Goal: Task Accomplishment & Management: Manage account settings

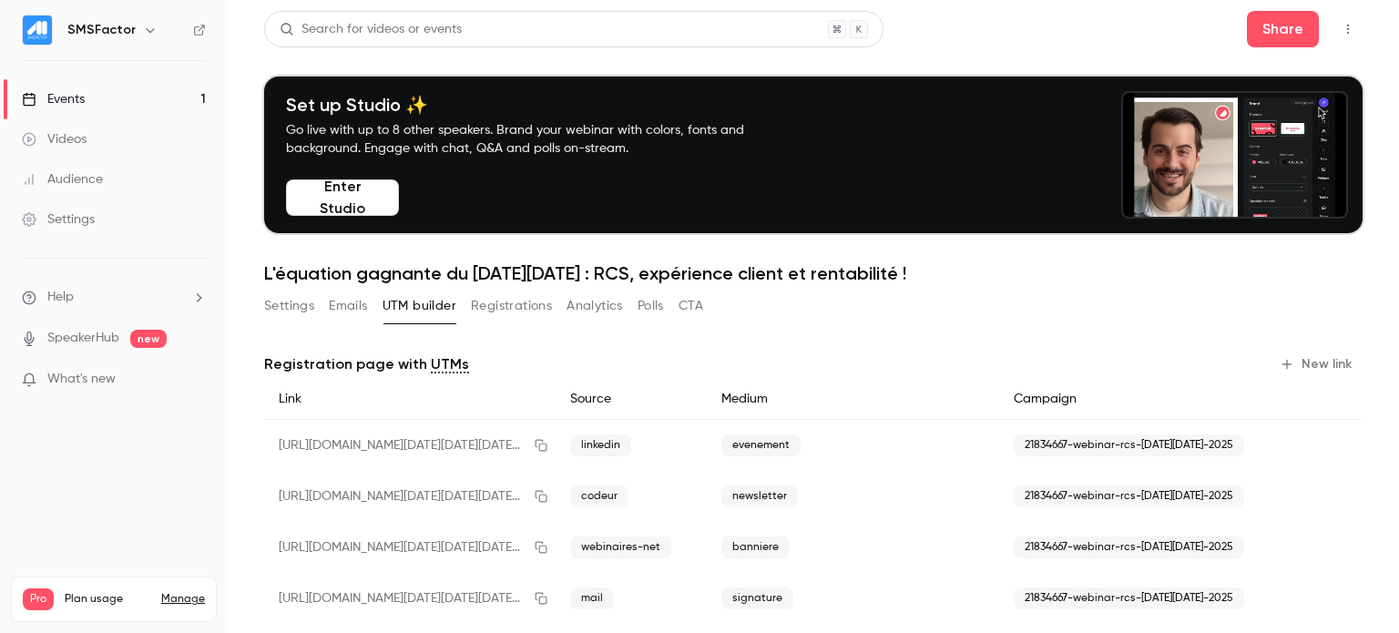
drag, startPoint x: 492, startPoint y: 312, endPoint x: 575, endPoint y: 316, distance: 82.9
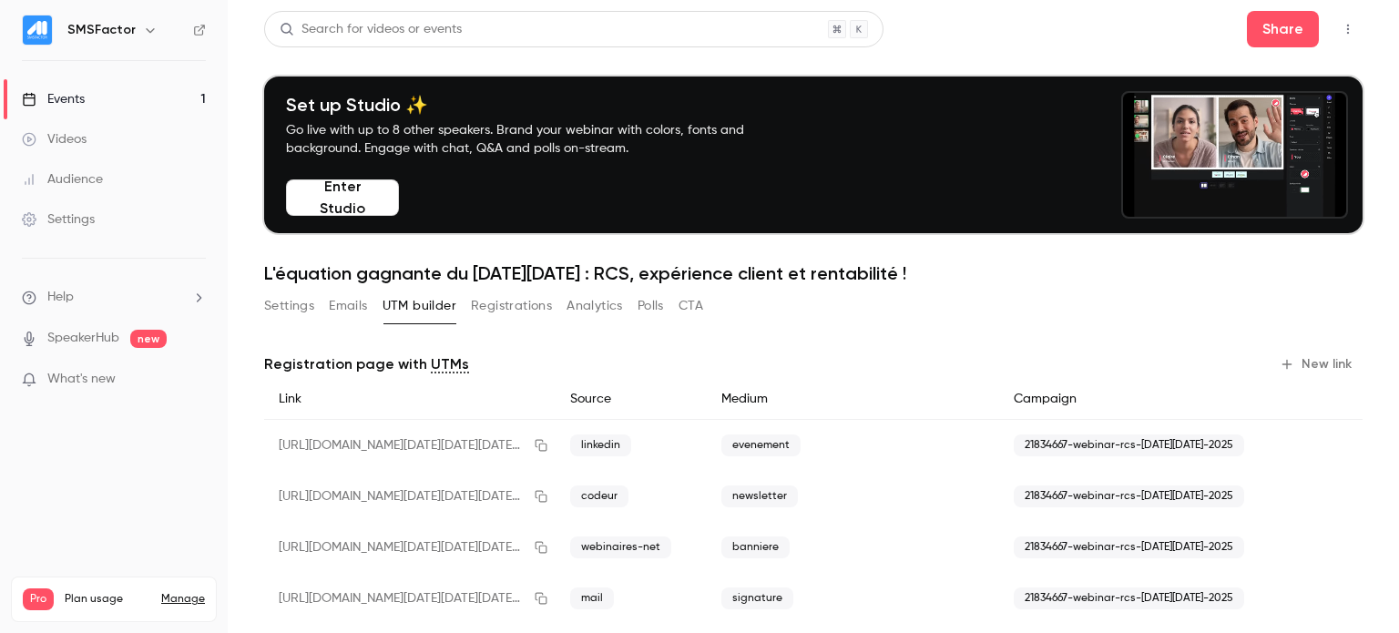
click at [492, 312] on button "Registrations" at bounding box center [511, 305] width 81 height 29
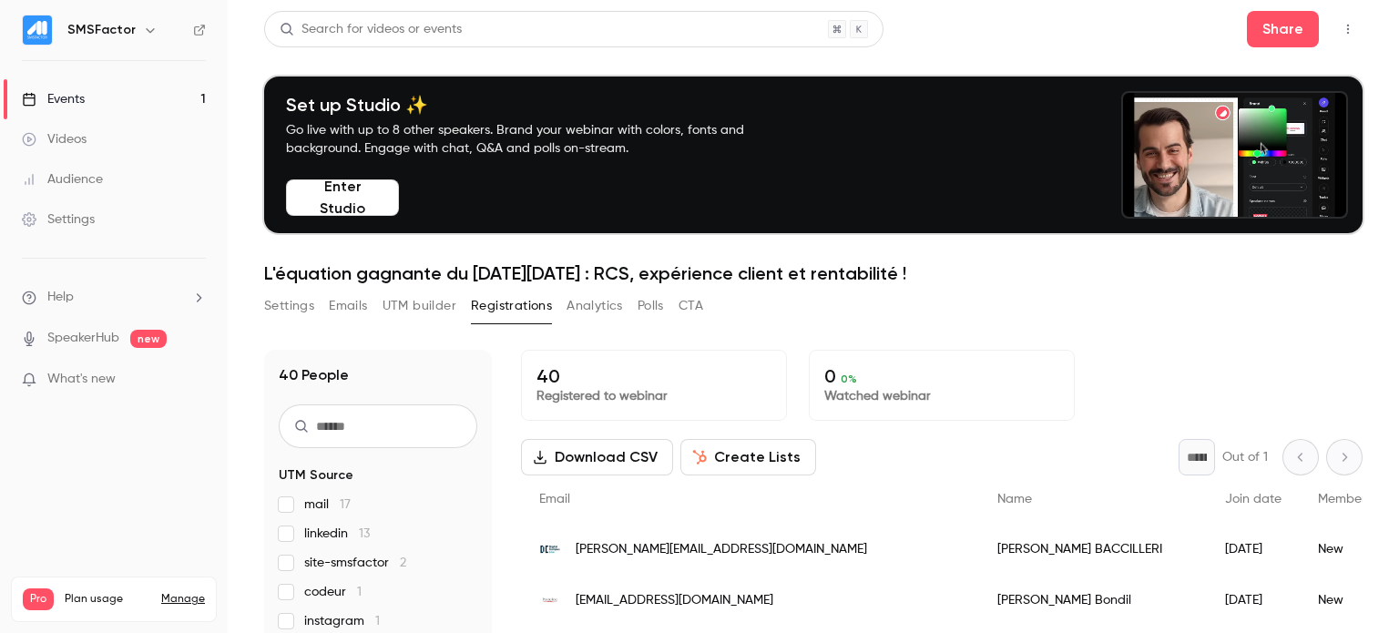
click at [76, 378] on span "What's new" at bounding box center [81, 379] width 68 height 19
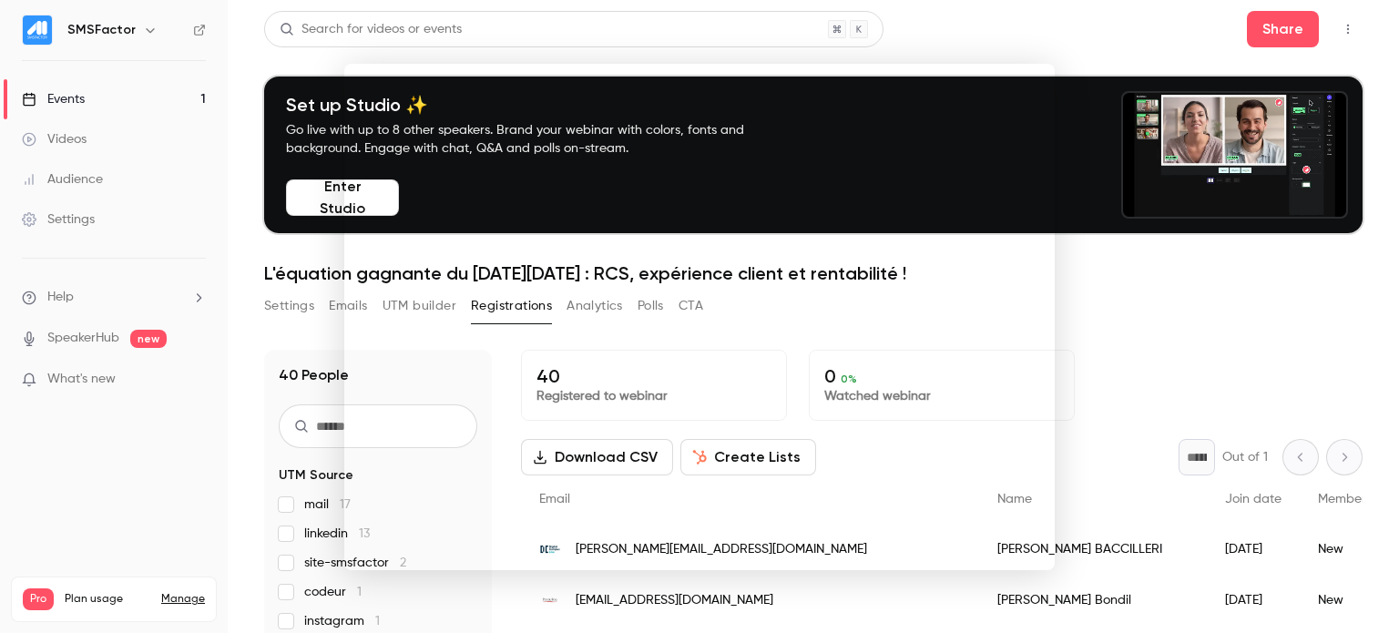
click at [1093, 297] on div at bounding box center [699, 316] width 1399 height 633
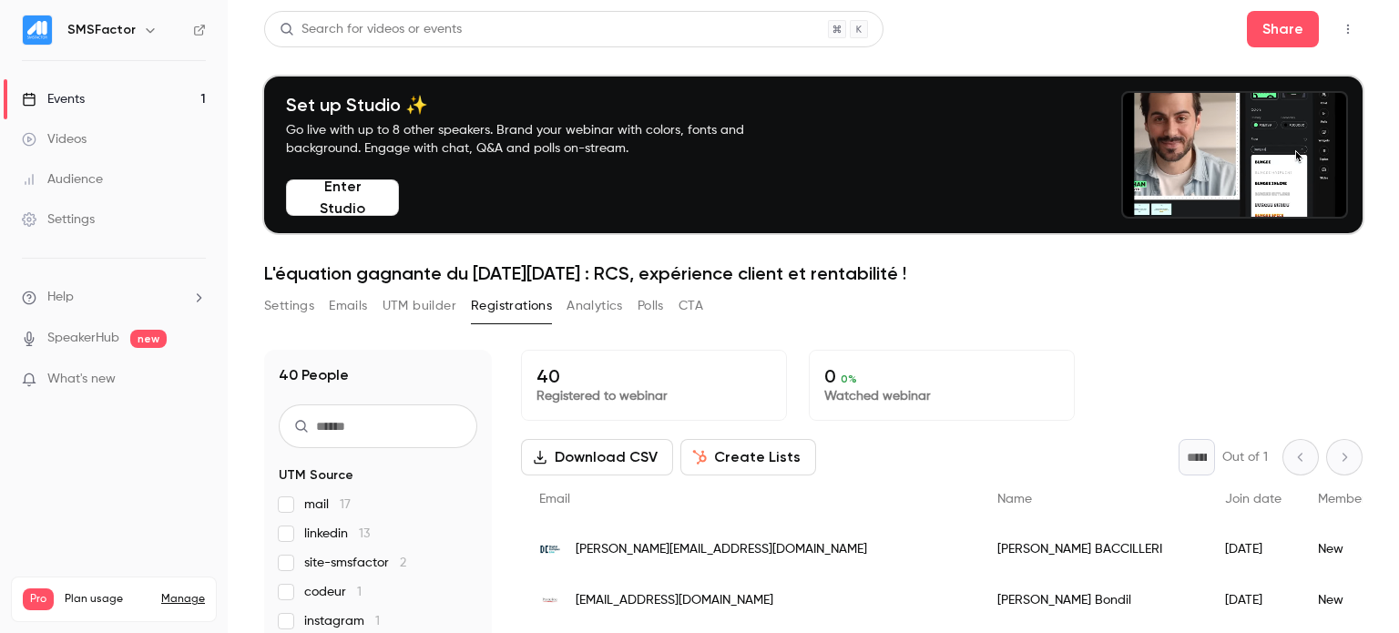
click at [149, 339] on span "new" at bounding box center [148, 339] width 36 height 18
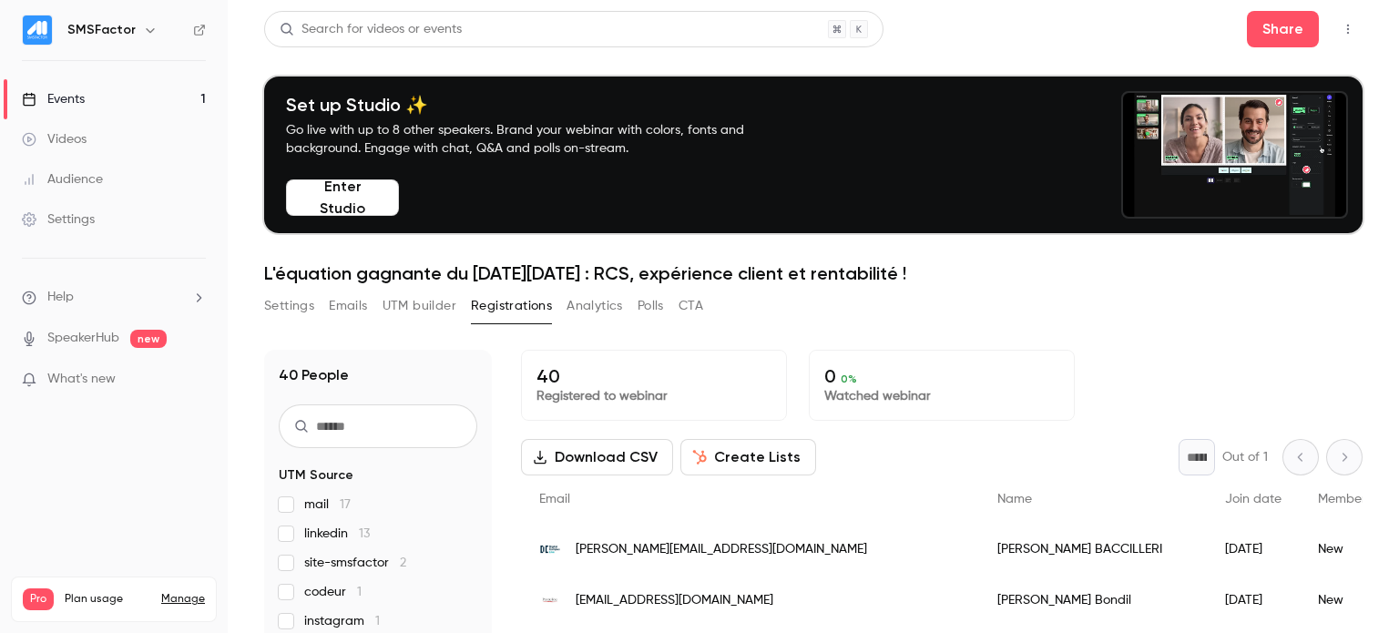
click at [102, 339] on link "SpeakerHub" at bounding box center [83, 338] width 72 height 19
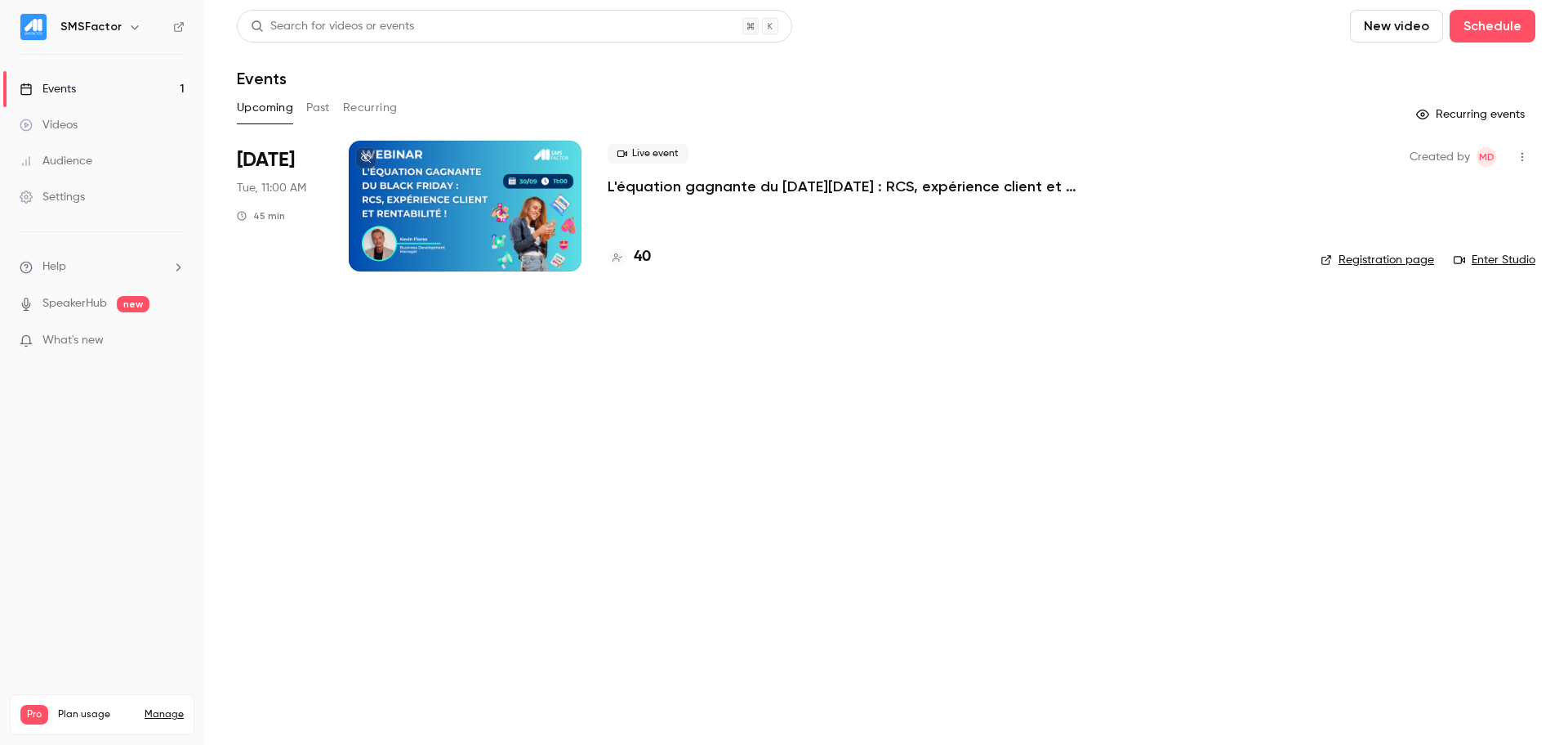
click at [482, 220] on div at bounding box center [466, 206] width 233 height 131
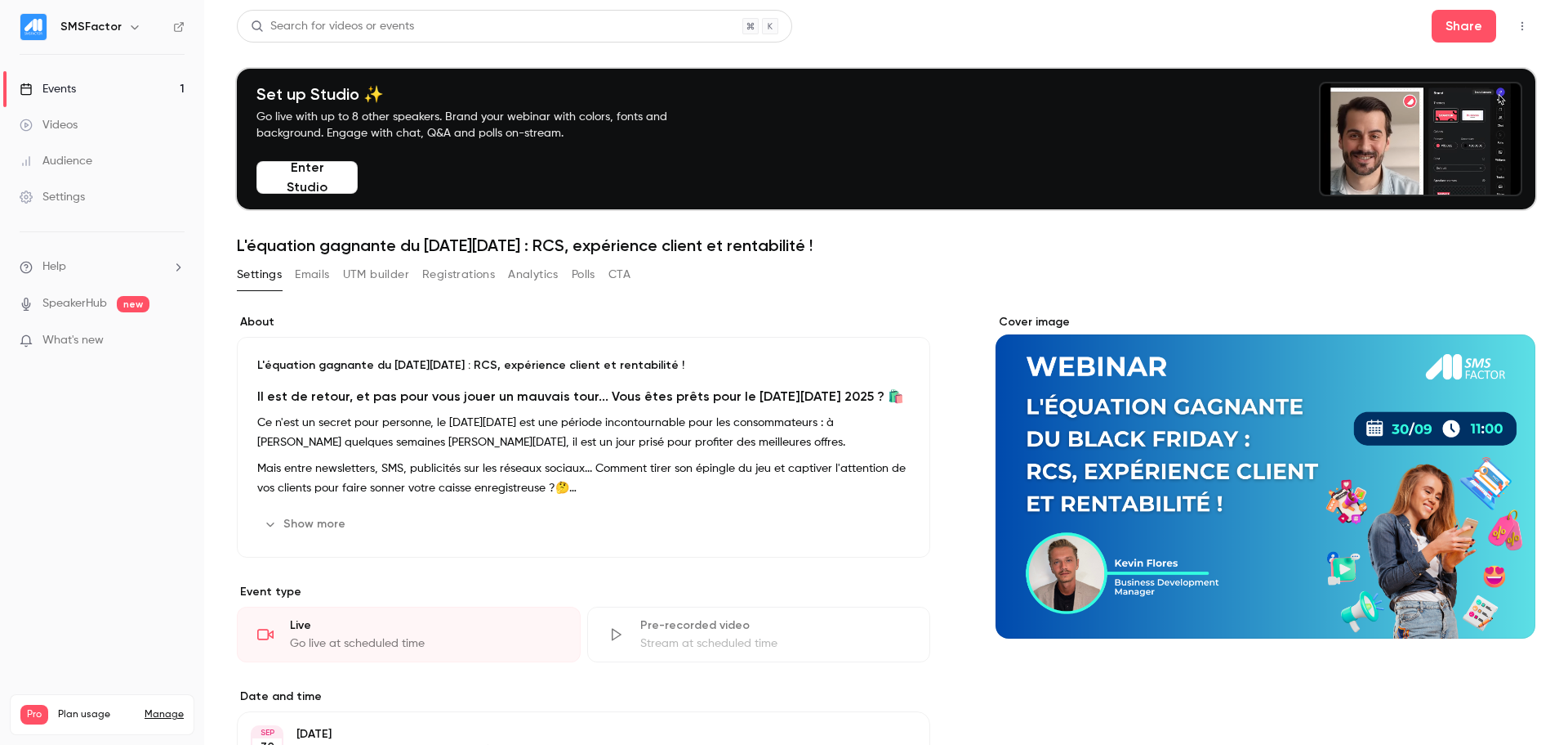
click at [461, 280] on button "Registrations" at bounding box center [458, 274] width 73 height 26
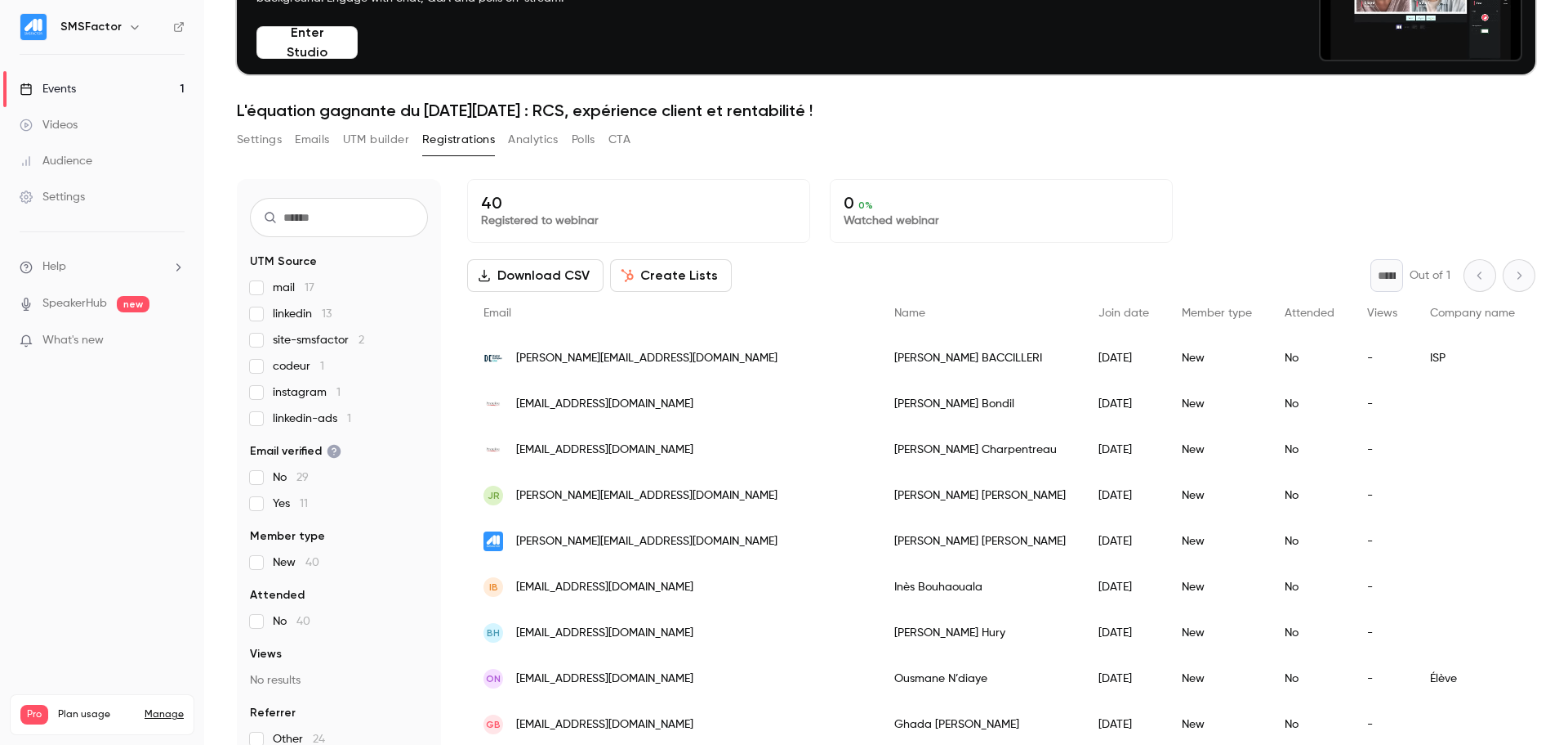
scroll to position [160, 0]
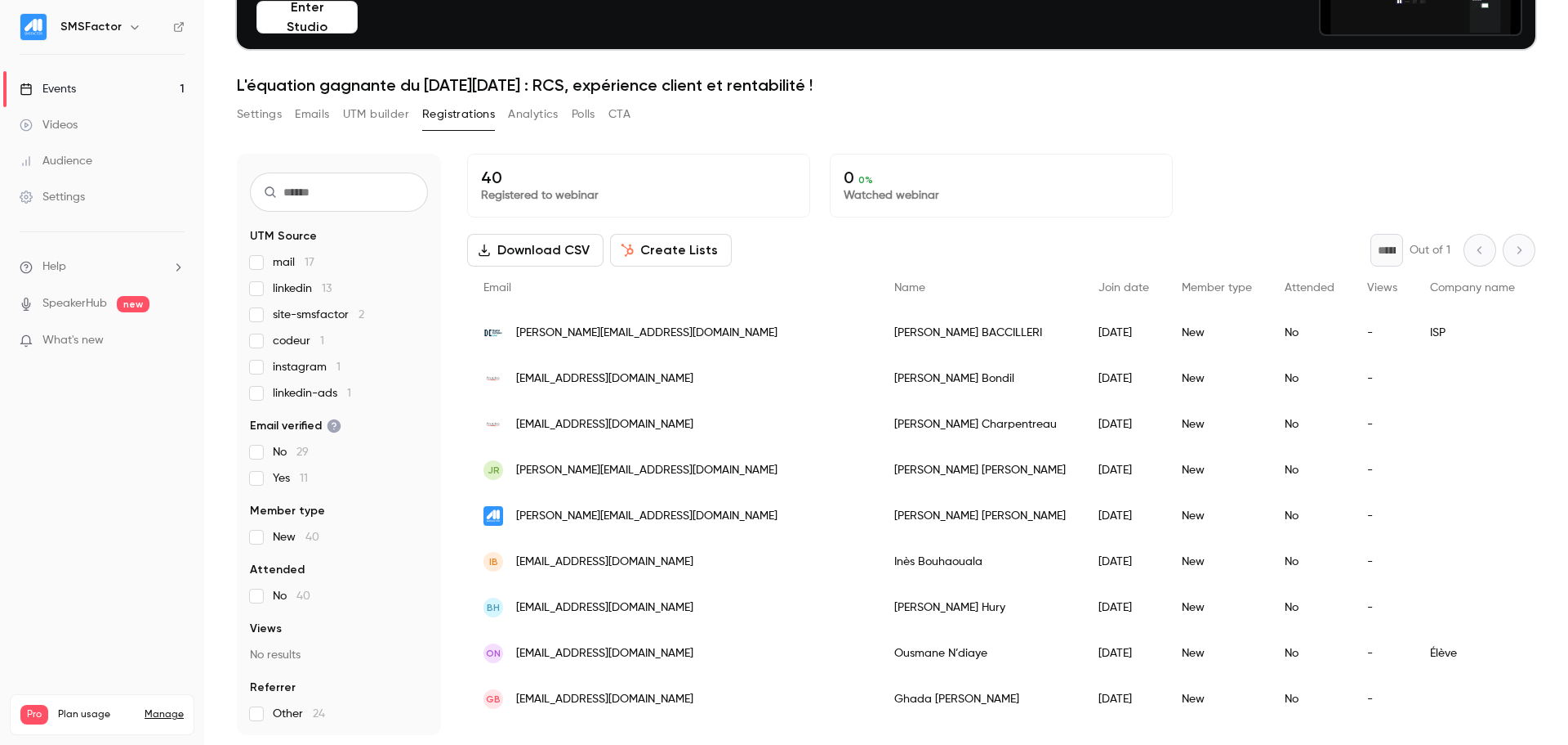
drag, startPoint x: 1005, startPoint y: 734, endPoint x: 1355, endPoint y: 741, distance: 350.1
click at [1355, 741] on main "Search for videos or events Share Set up Studio ✨ Go live with up to 8 other sp…" at bounding box center [886, 372] width 1364 height 745
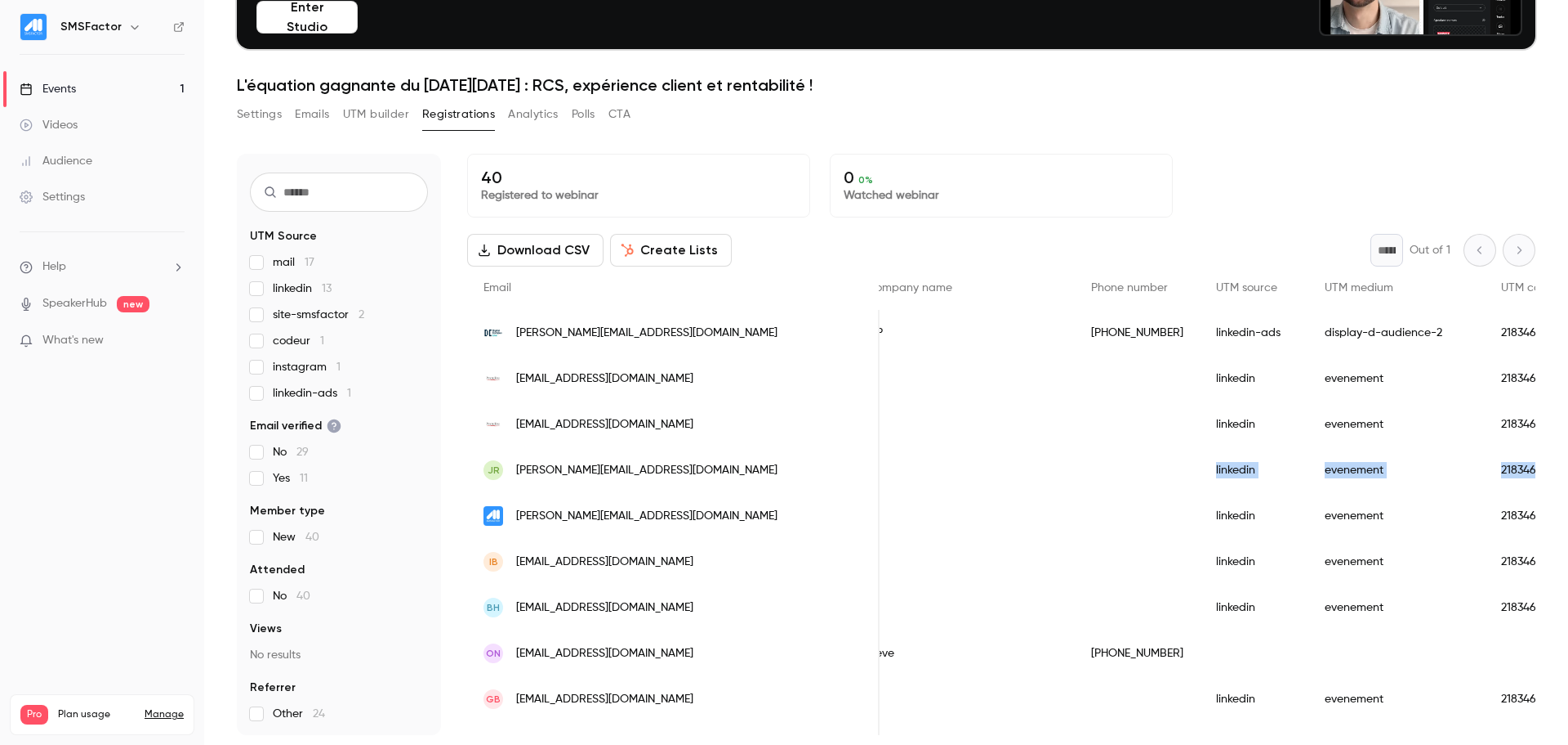
scroll to position [0, 869]
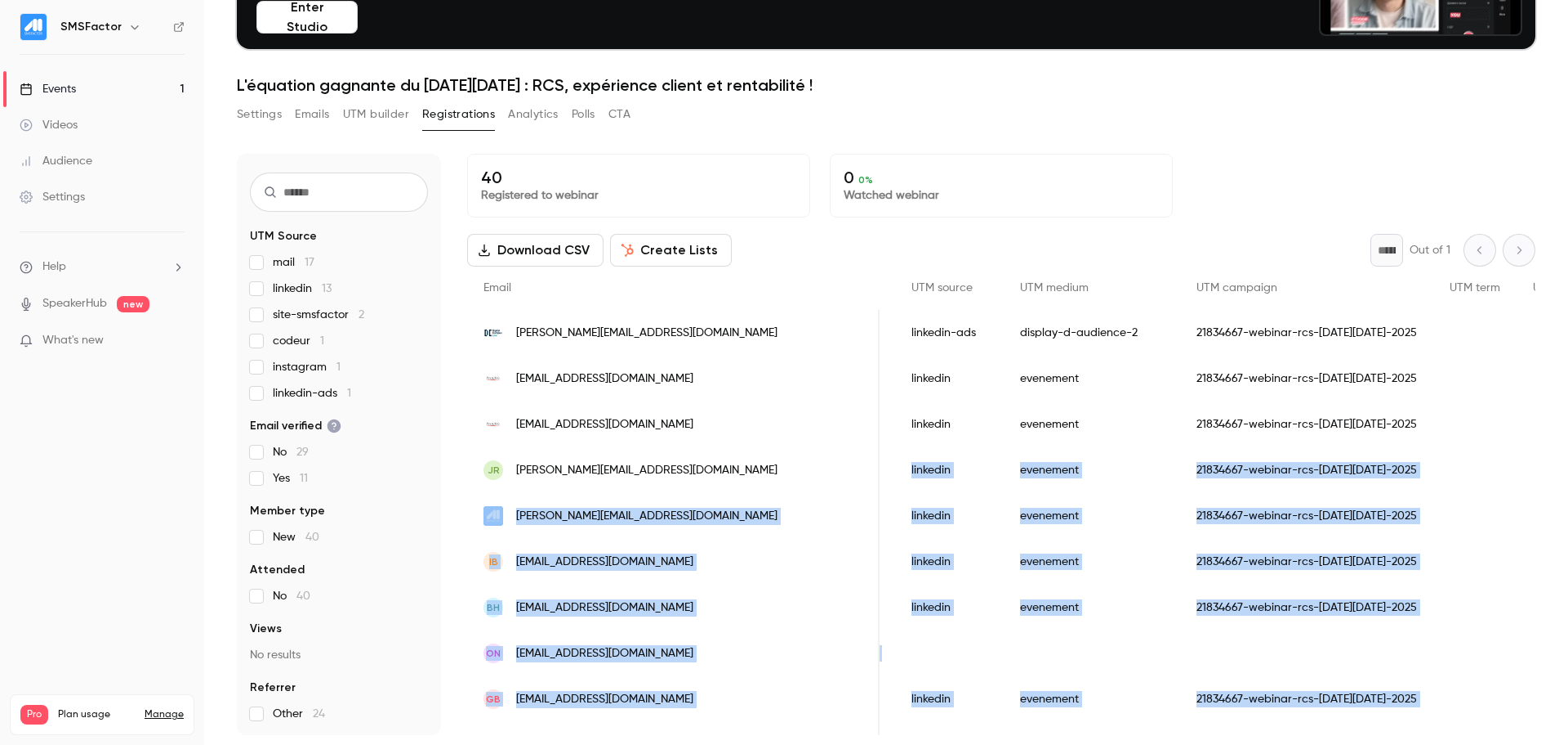
drag, startPoint x: 1084, startPoint y: 486, endPoint x: 1617, endPoint y: 486, distance: 533.0
click at [1568, 486] on html "SMSFactor Events 1 Videos Audience Settings Help SpeakerHub new What's new Pro …" at bounding box center [784, 372] width 1568 height 745
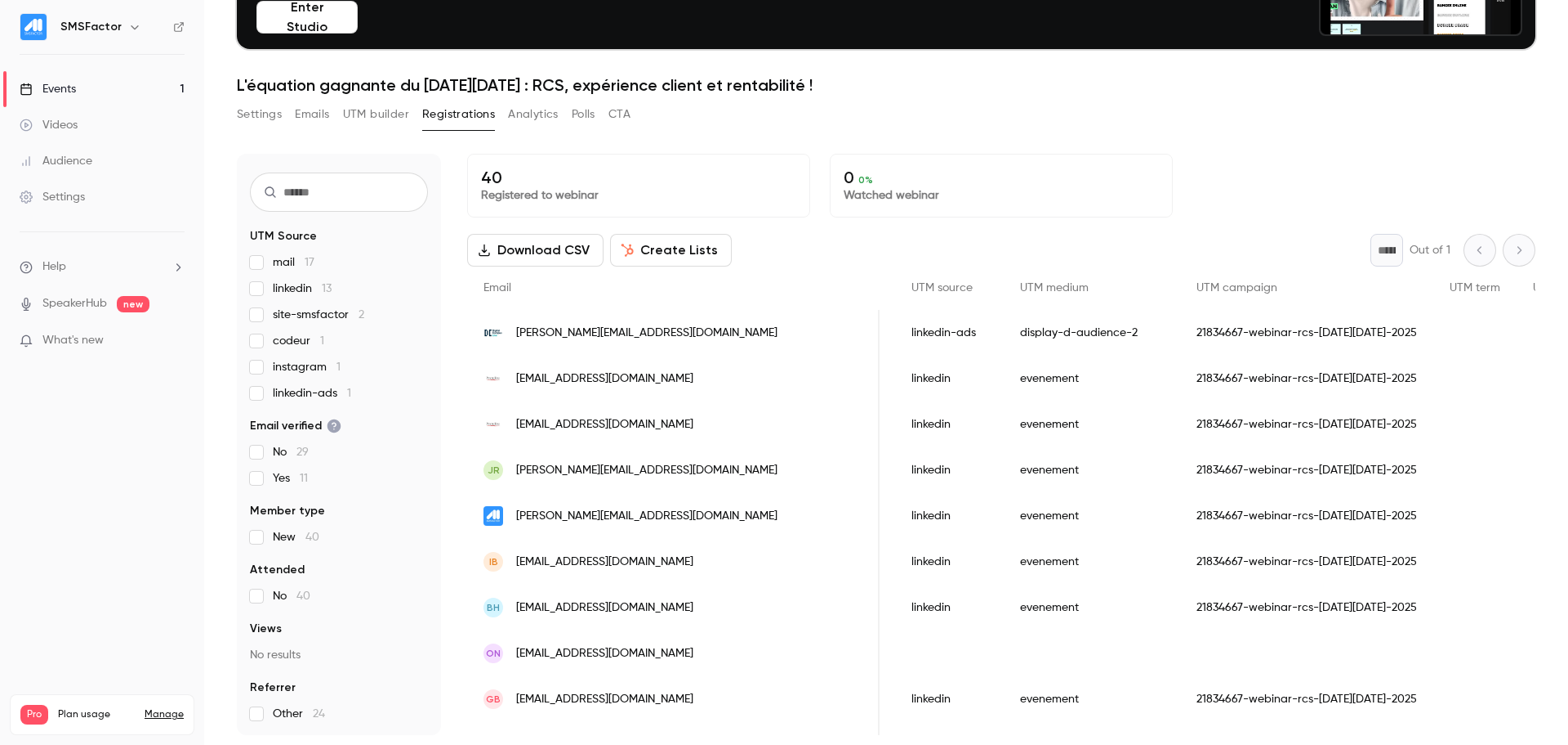
click at [1137, 242] on div "Download CSV Create Lists * Out of 1" at bounding box center [1001, 250] width 1068 height 32
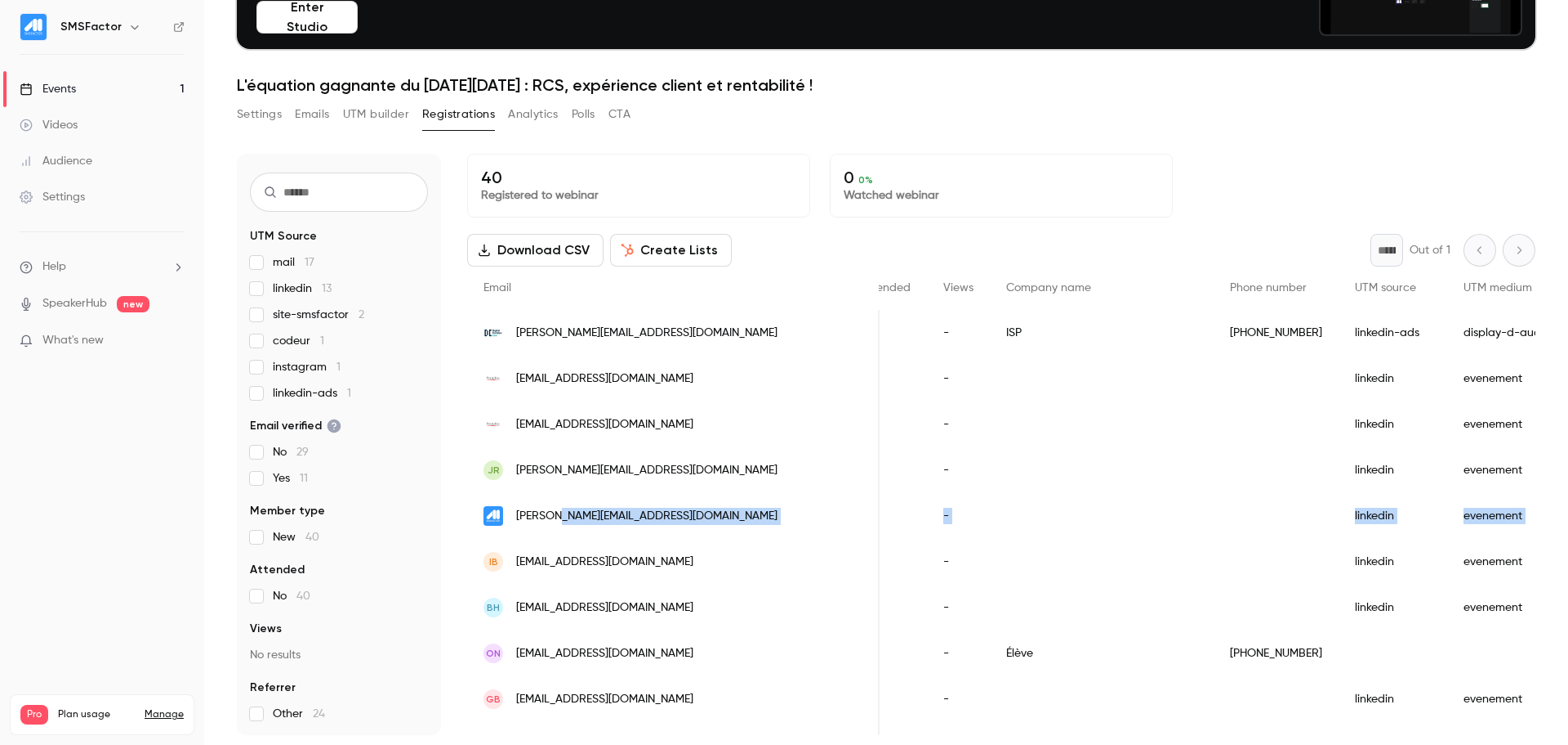
scroll to position [0, 388]
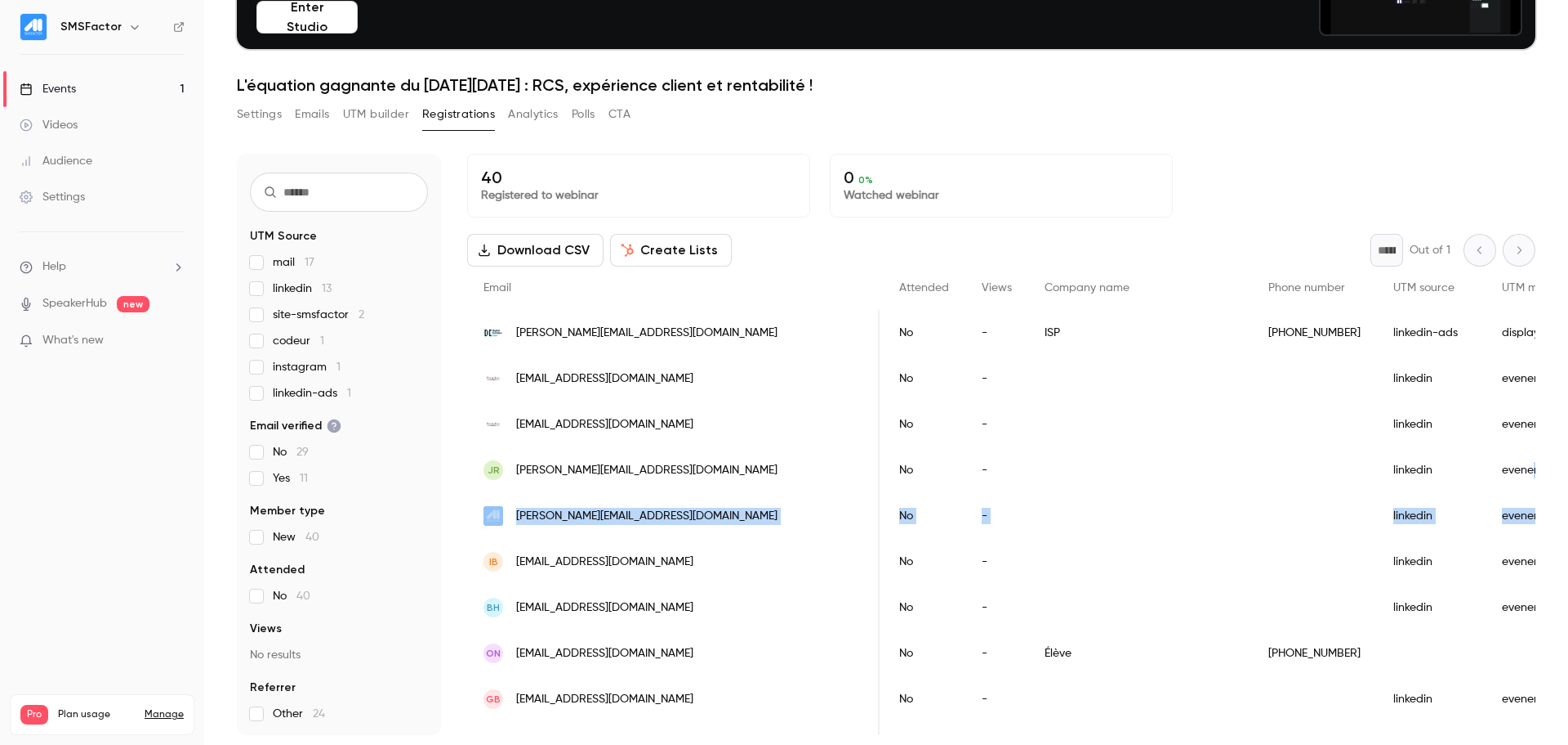
drag, startPoint x: 1070, startPoint y: 535, endPoint x: 1331, endPoint y: 480, distance: 266.7
click at [1242, 206] on div "40 Registered to webinar 0 0 % Watched webinar" at bounding box center [1001, 185] width 1068 height 64
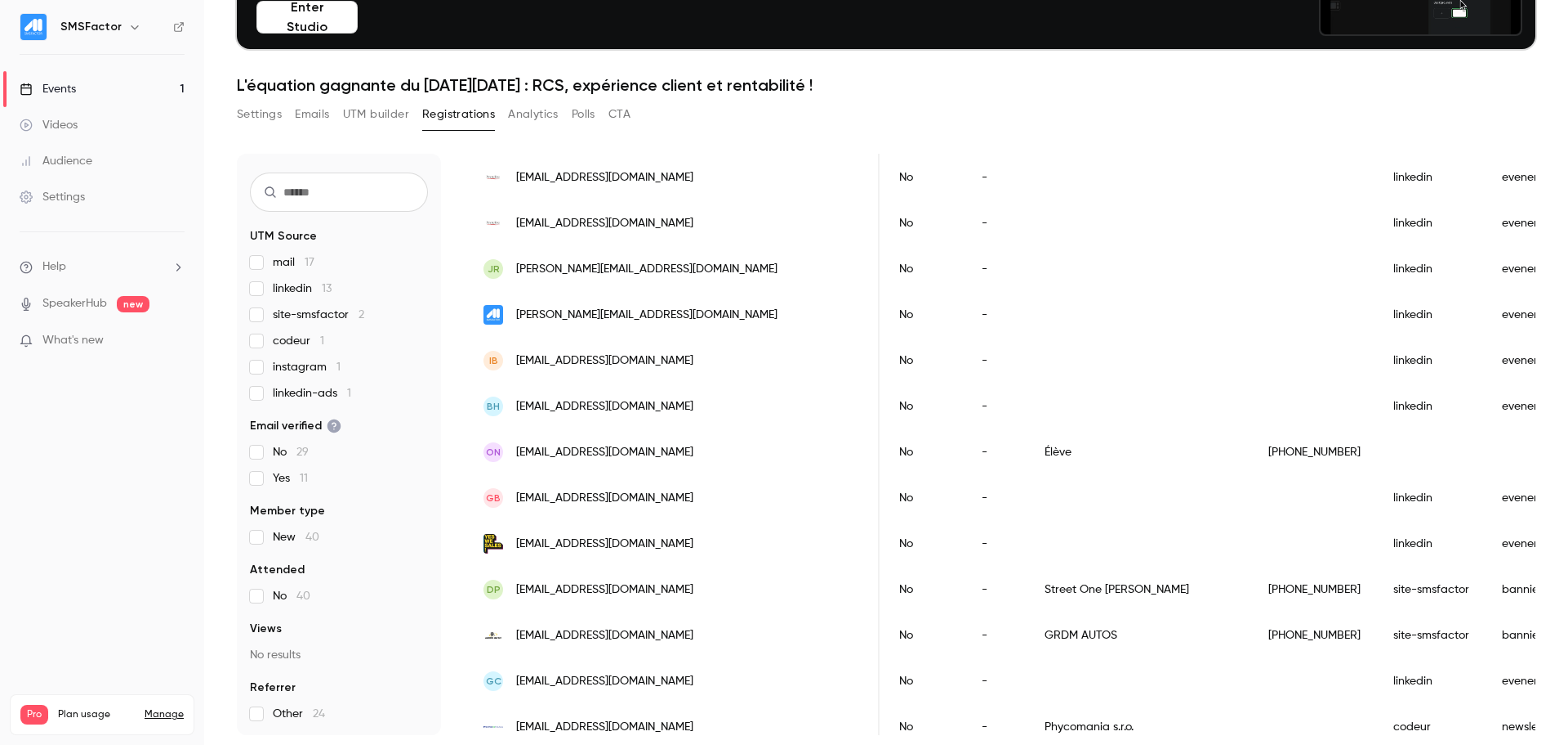
scroll to position [192, 0]
